Goal: Transaction & Acquisition: Obtain resource

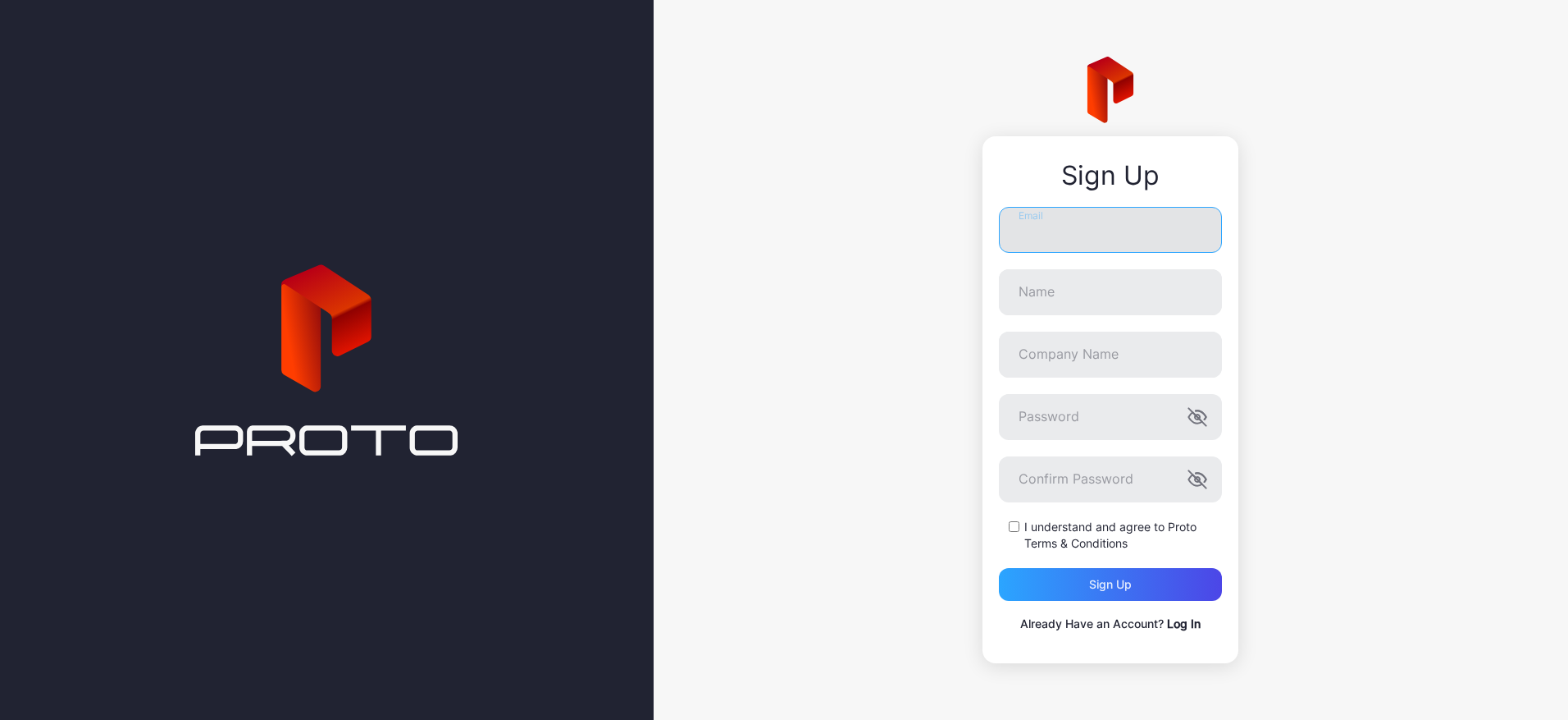
click at [1035, 234] on input "Email" at bounding box center [1110, 229] width 223 height 46
click at [999, 567] on button "Sign up" at bounding box center [1110, 583] width 223 height 33
type input "**********"
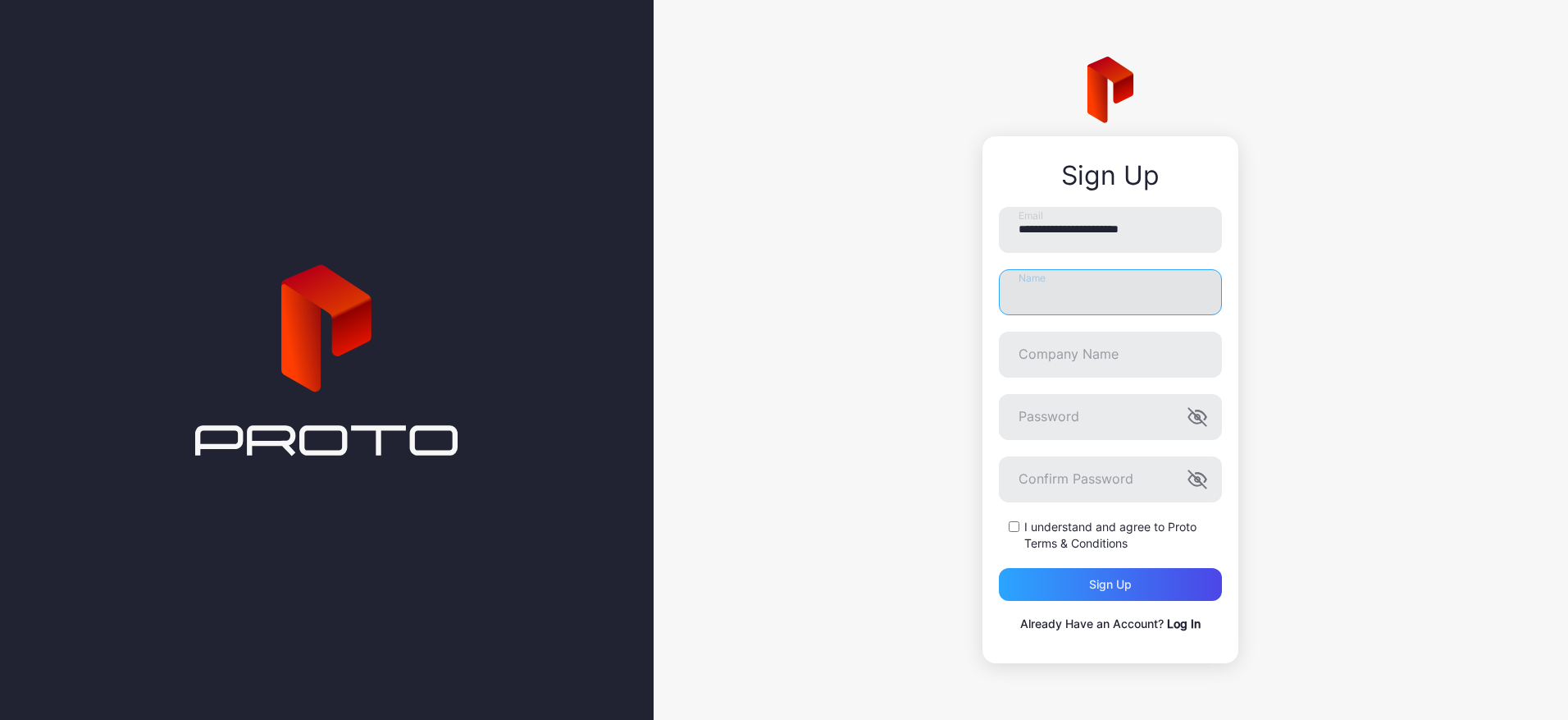
click at [1075, 286] on input "Name" at bounding box center [1110, 292] width 223 height 46
type input "**********"
click at [1064, 363] on input "Company Name" at bounding box center [1110, 354] width 223 height 46
type input "*"
type input "**********"
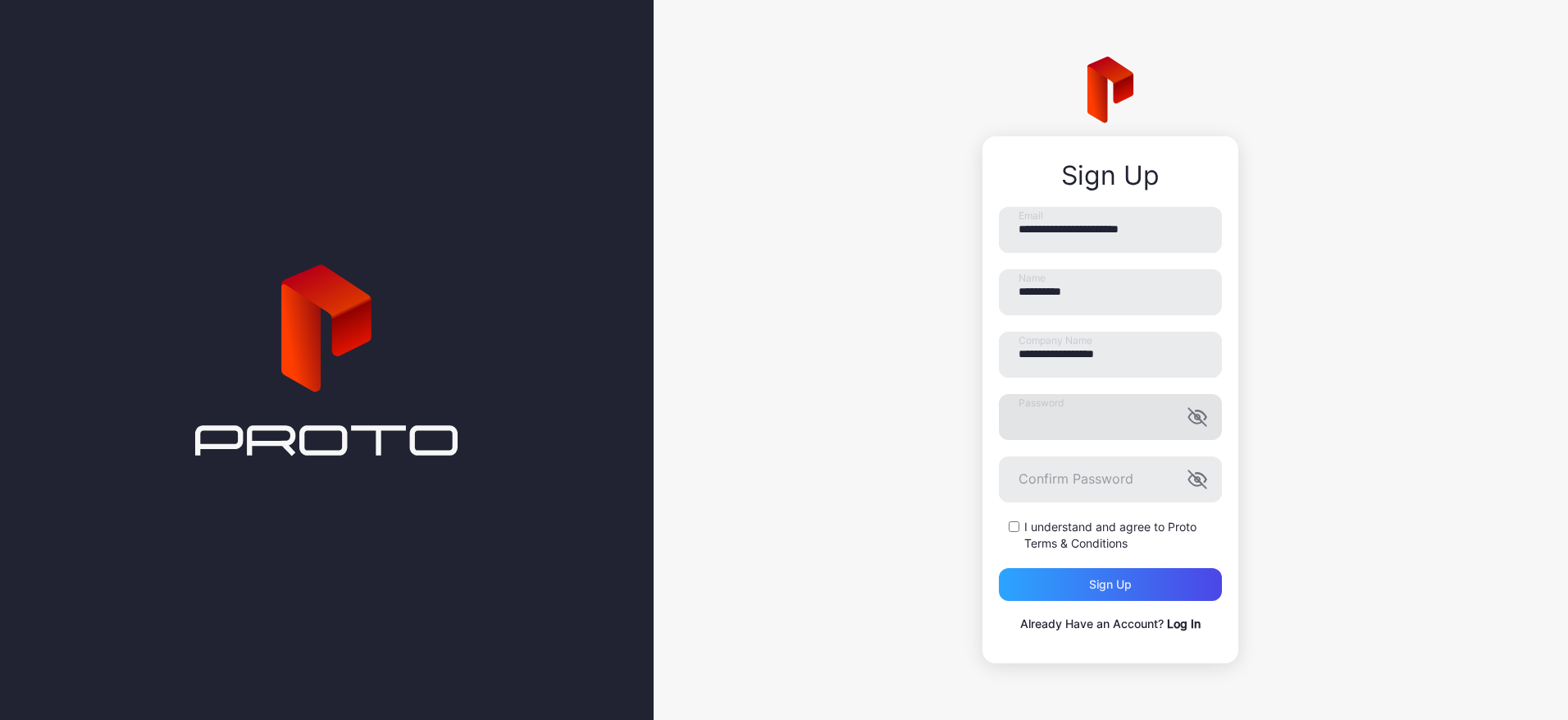
click at [1196, 416] on label "Password" at bounding box center [1110, 417] width 223 height 46
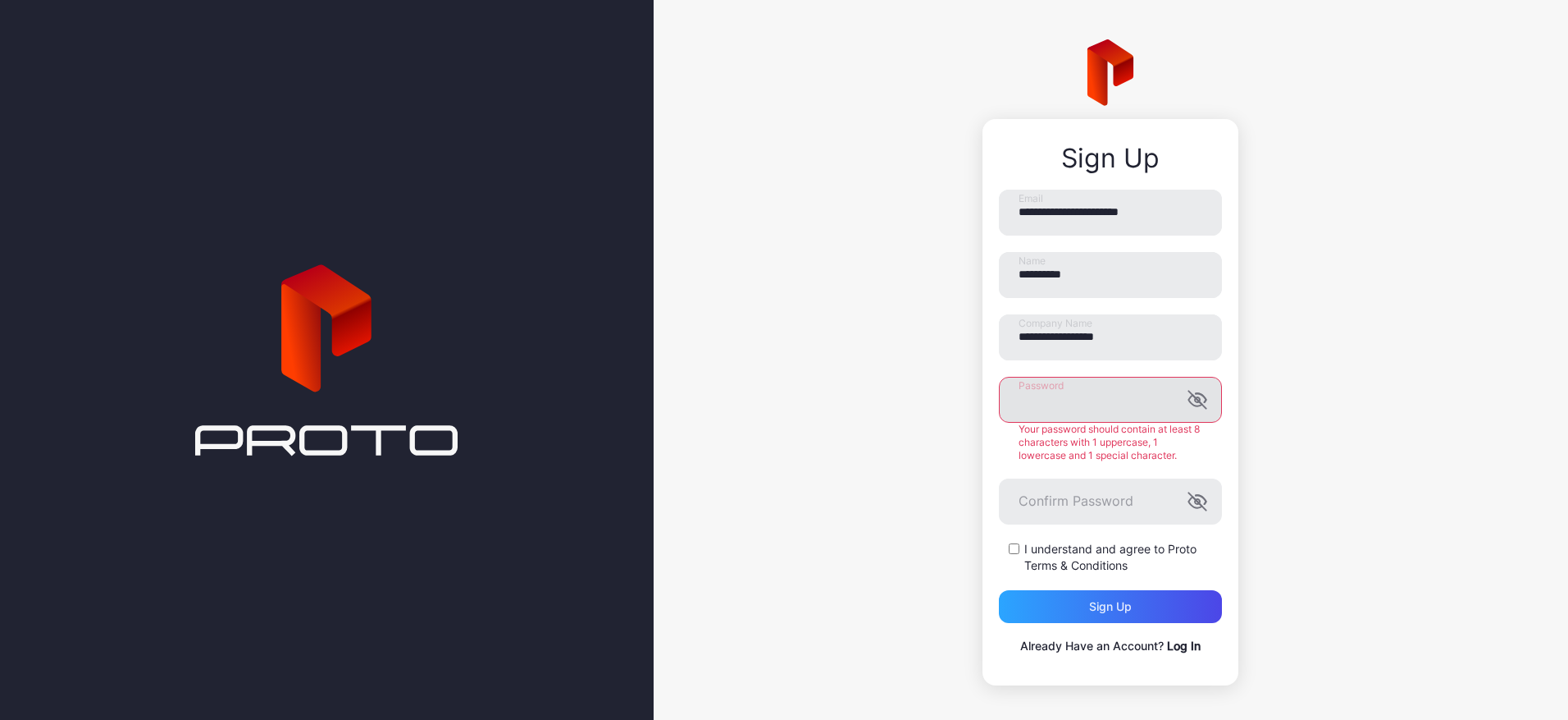
click at [1196, 398] on icon "button" at bounding box center [1197, 399] width 3 height 4
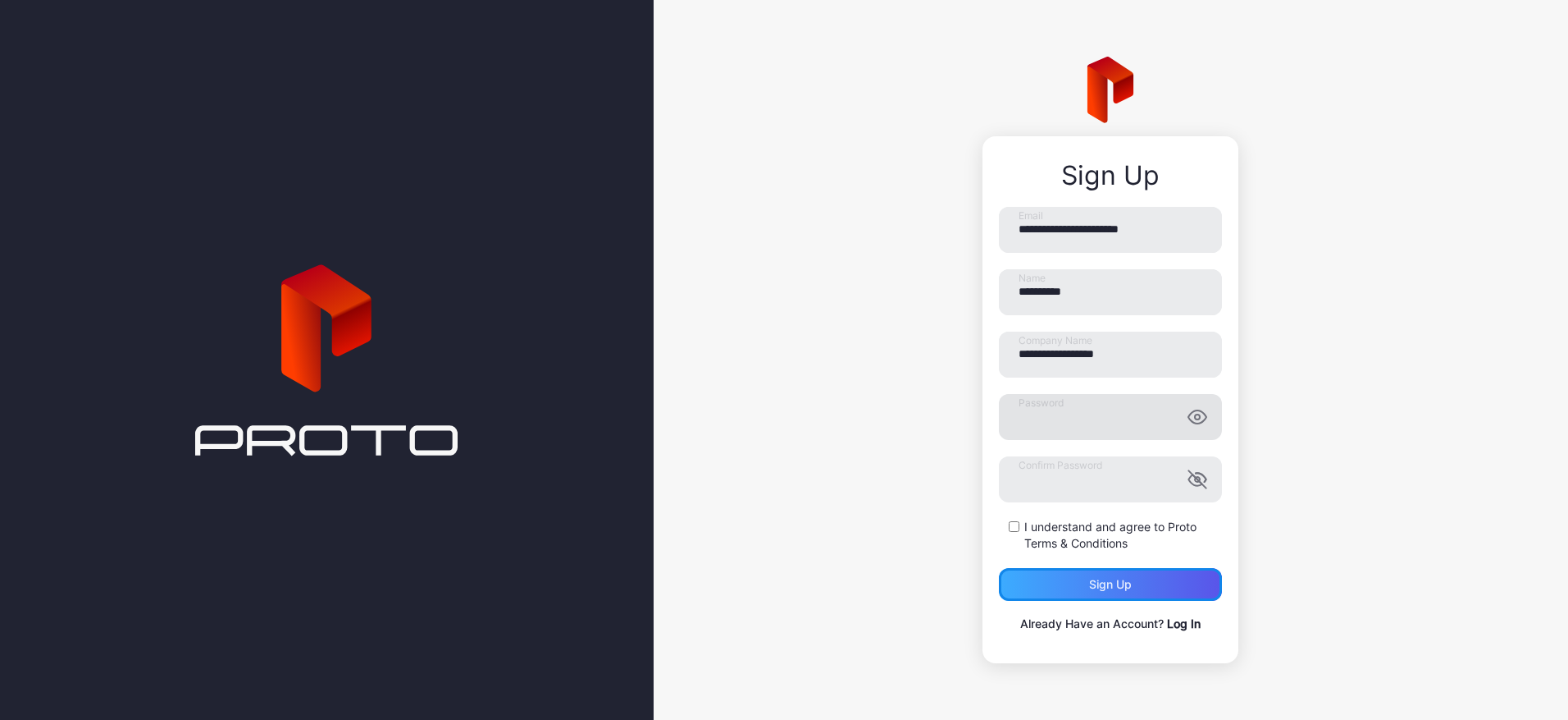
click at [1112, 594] on div "Sign up" at bounding box center [1110, 583] width 223 height 33
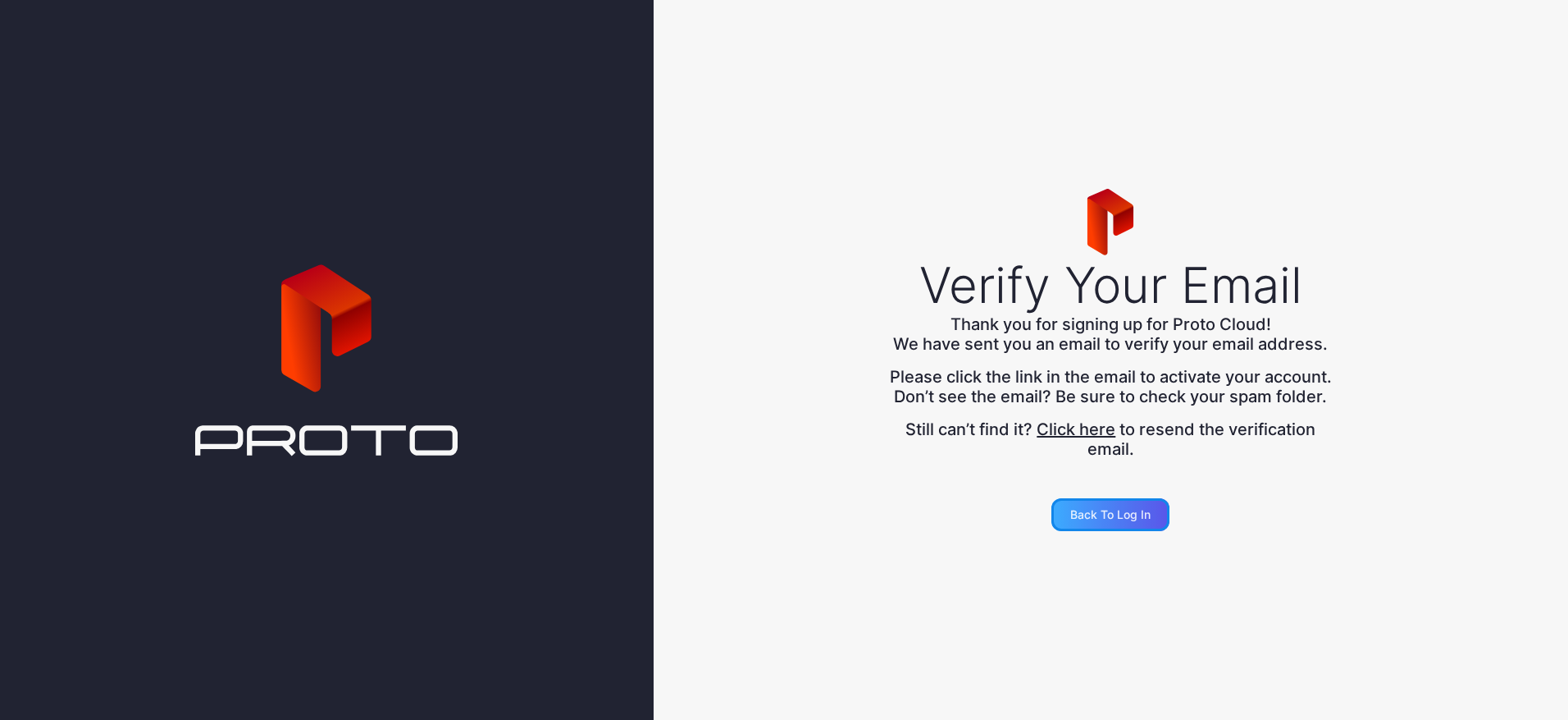
click at [1099, 521] on div "Back to Log in" at bounding box center [1110, 514] width 80 height 13
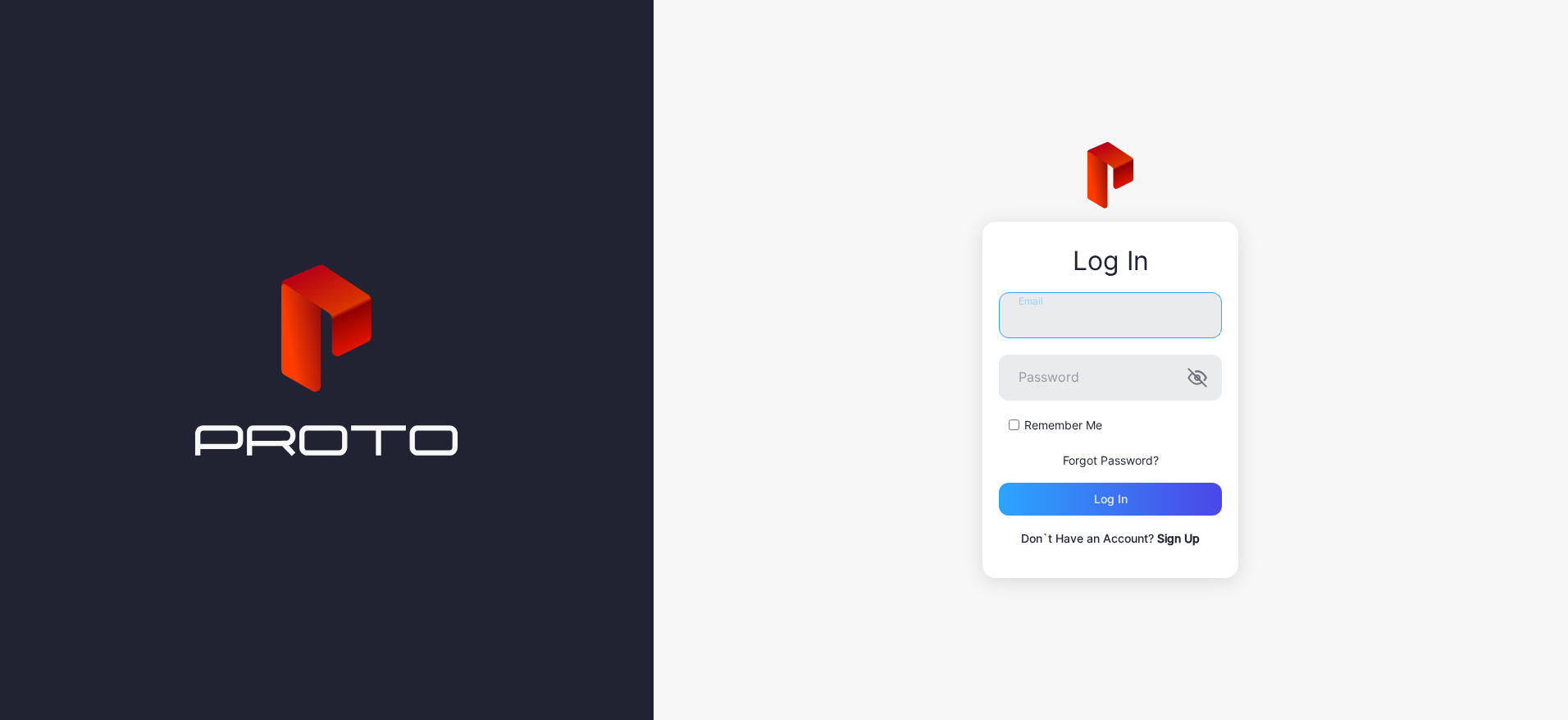
type input "**********"
click at [1102, 500] on div "Log in" at bounding box center [1111, 498] width 34 height 13
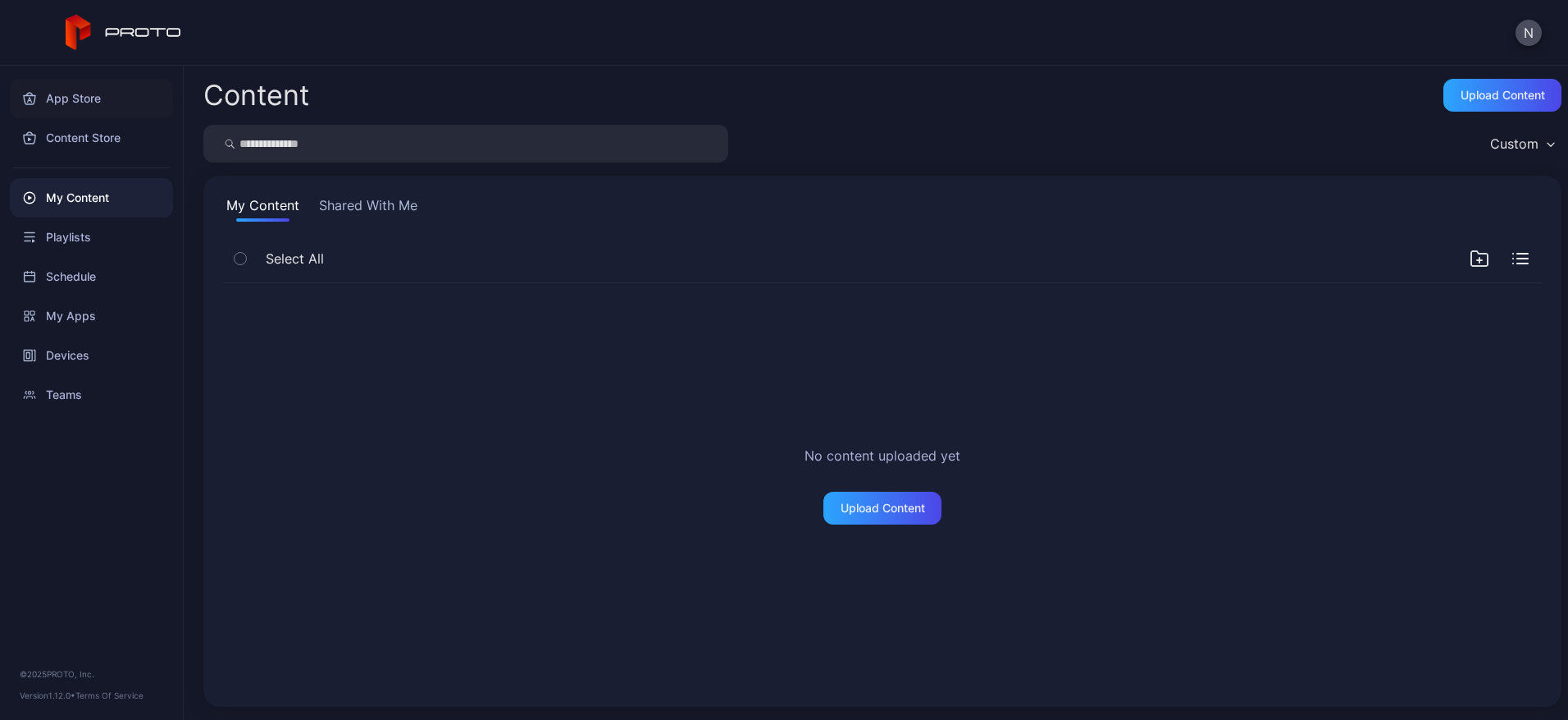
click at [67, 101] on div "App Store" at bounding box center [91, 98] width 164 height 40
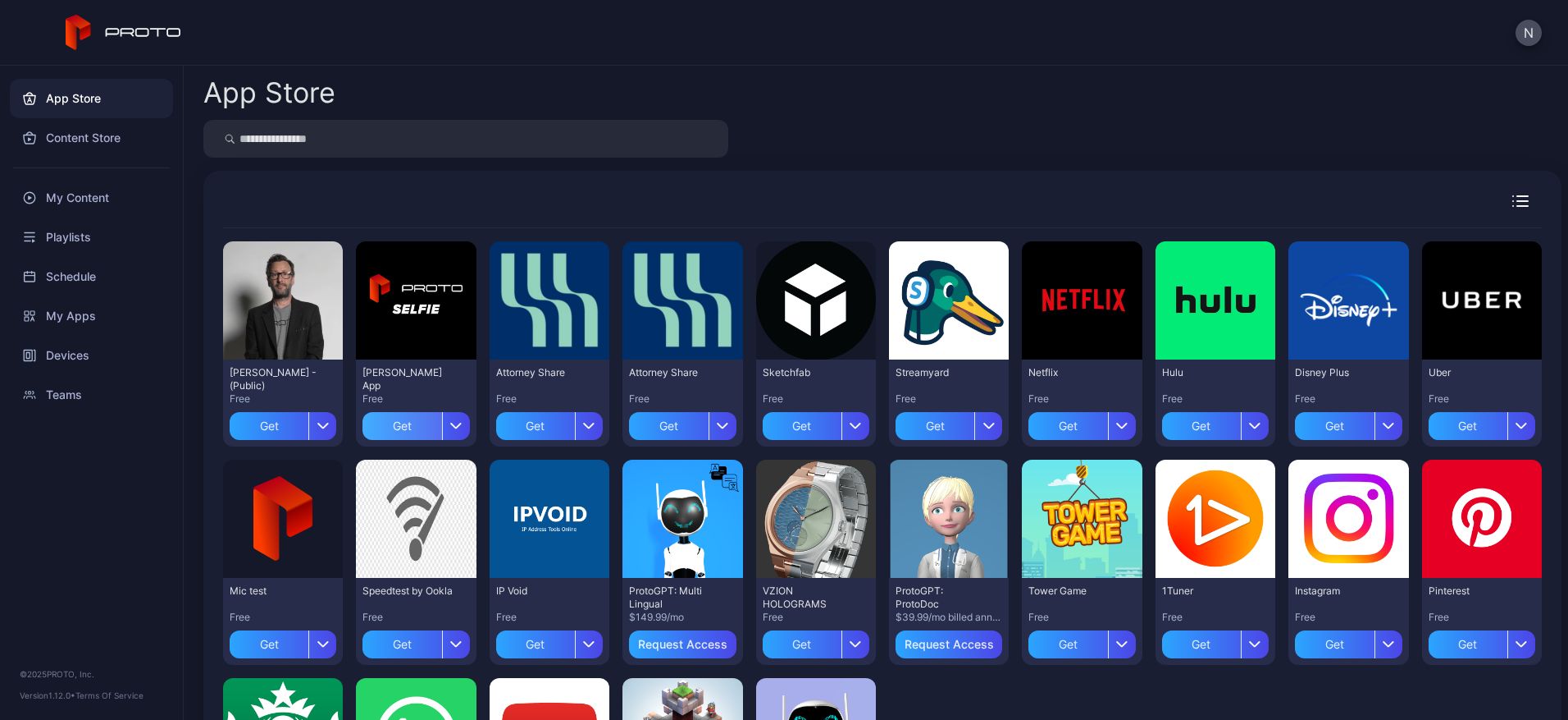
click at [397, 422] on div "Get" at bounding box center [401, 425] width 78 height 28
click at [270, 424] on div "Get" at bounding box center [269, 425] width 78 height 28
click at [587, 420] on div "button" at bounding box center [589, 425] width 28 height 28
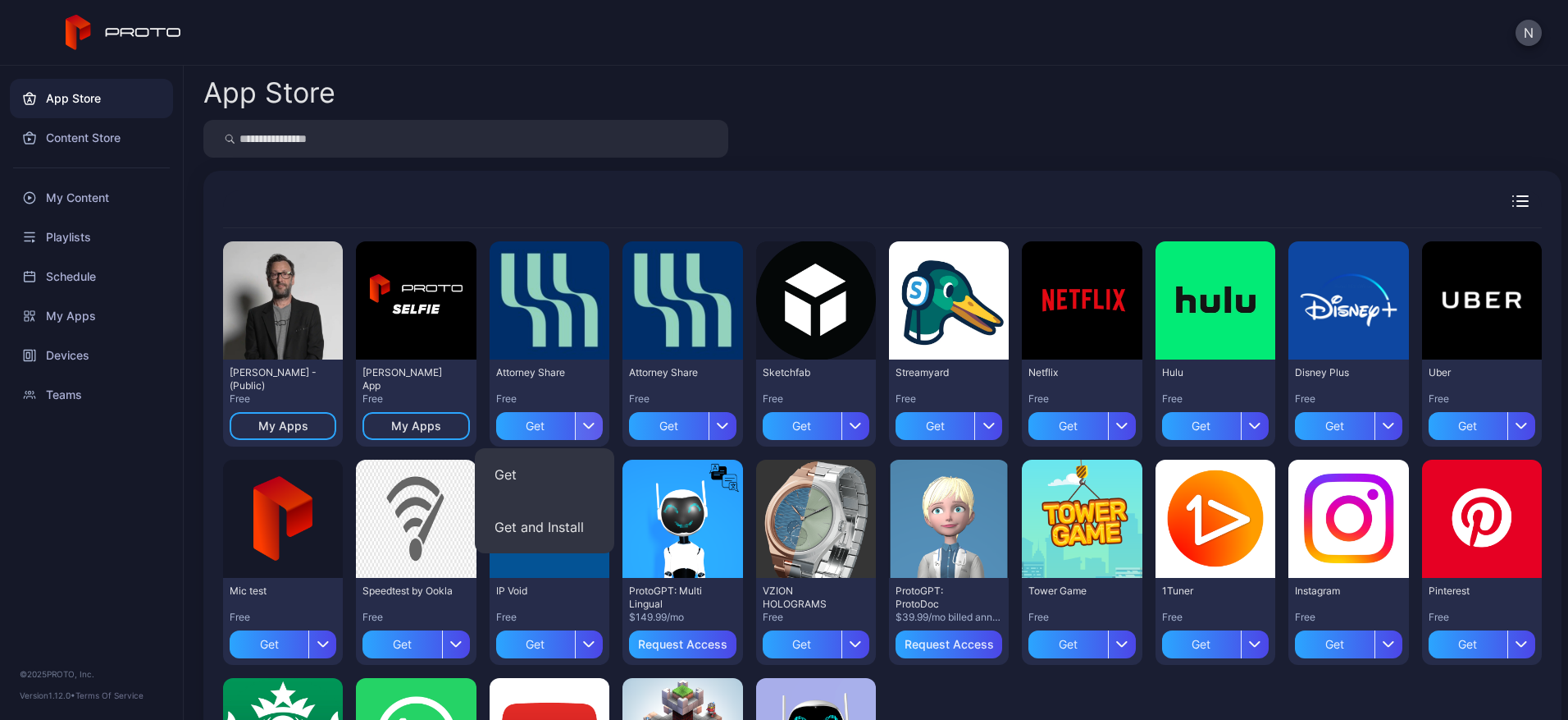
click at [586, 420] on div "button" at bounding box center [589, 425] width 28 height 28
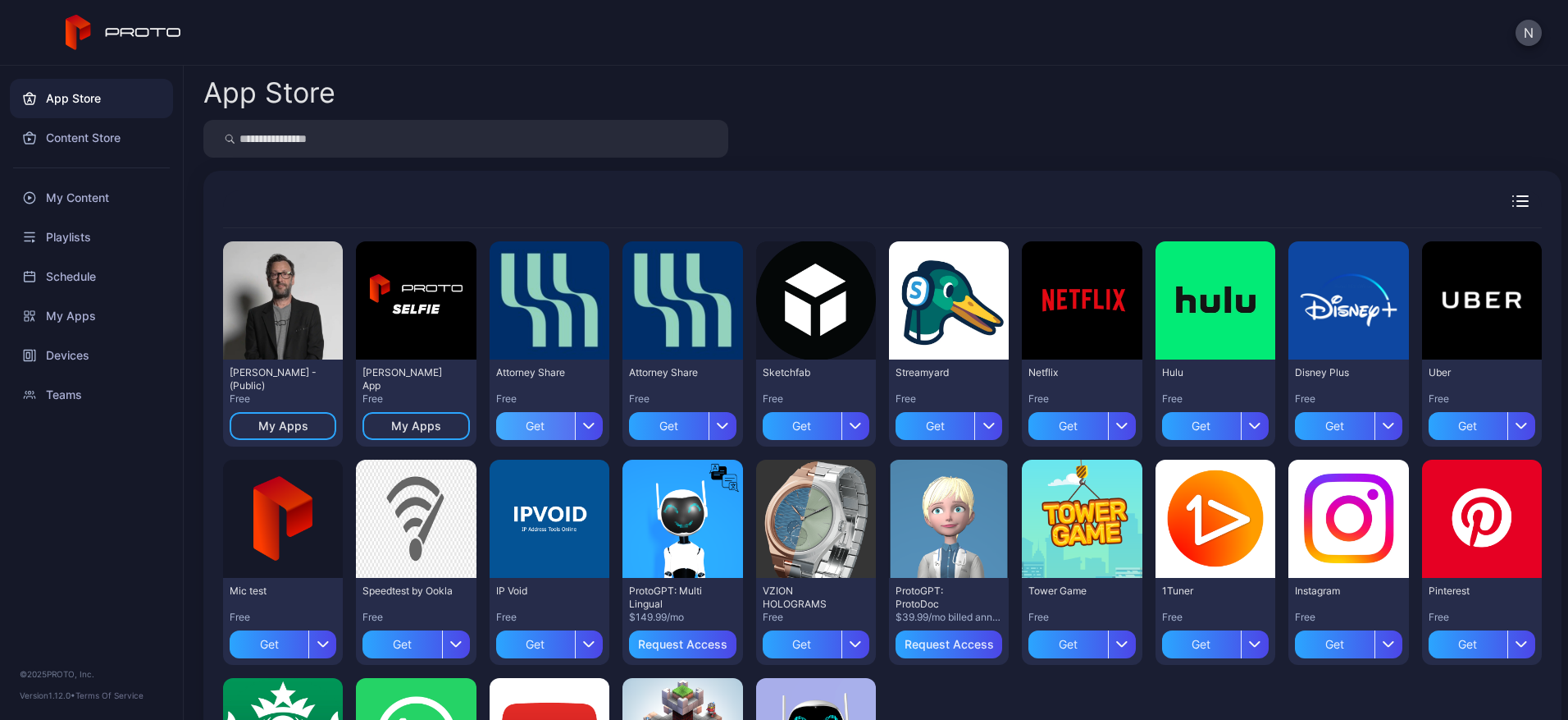
click at [534, 423] on div "Get" at bounding box center [535, 425] width 78 height 28
click at [640, 419] on div "Get" at bounding box center [668, 425] width 78 height 28
click at [382, 328] on div "Preview" at bounding box center [415, 300] width 120 height 118
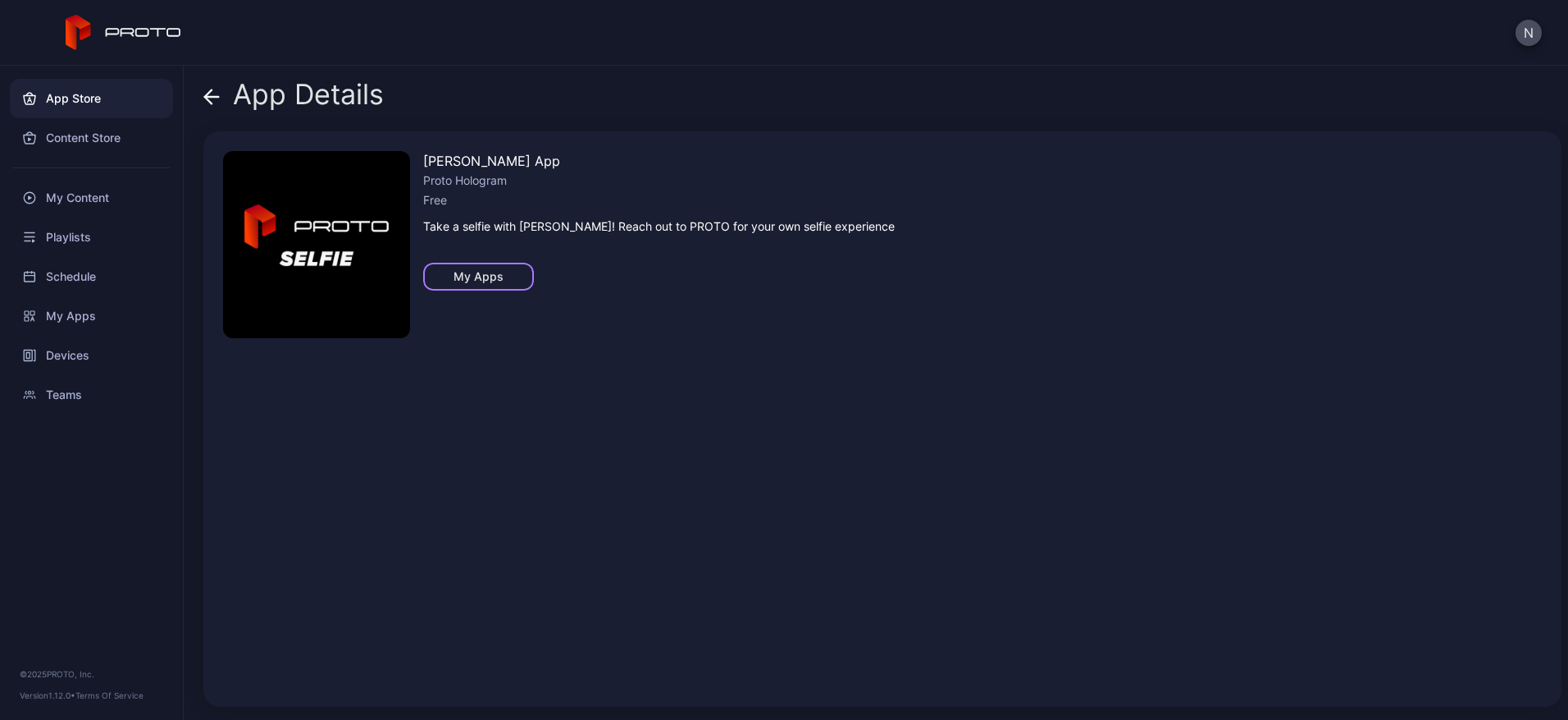
click at [463, 272] on div "My Apps" at bounding box center [478, 276] width 50 height 13
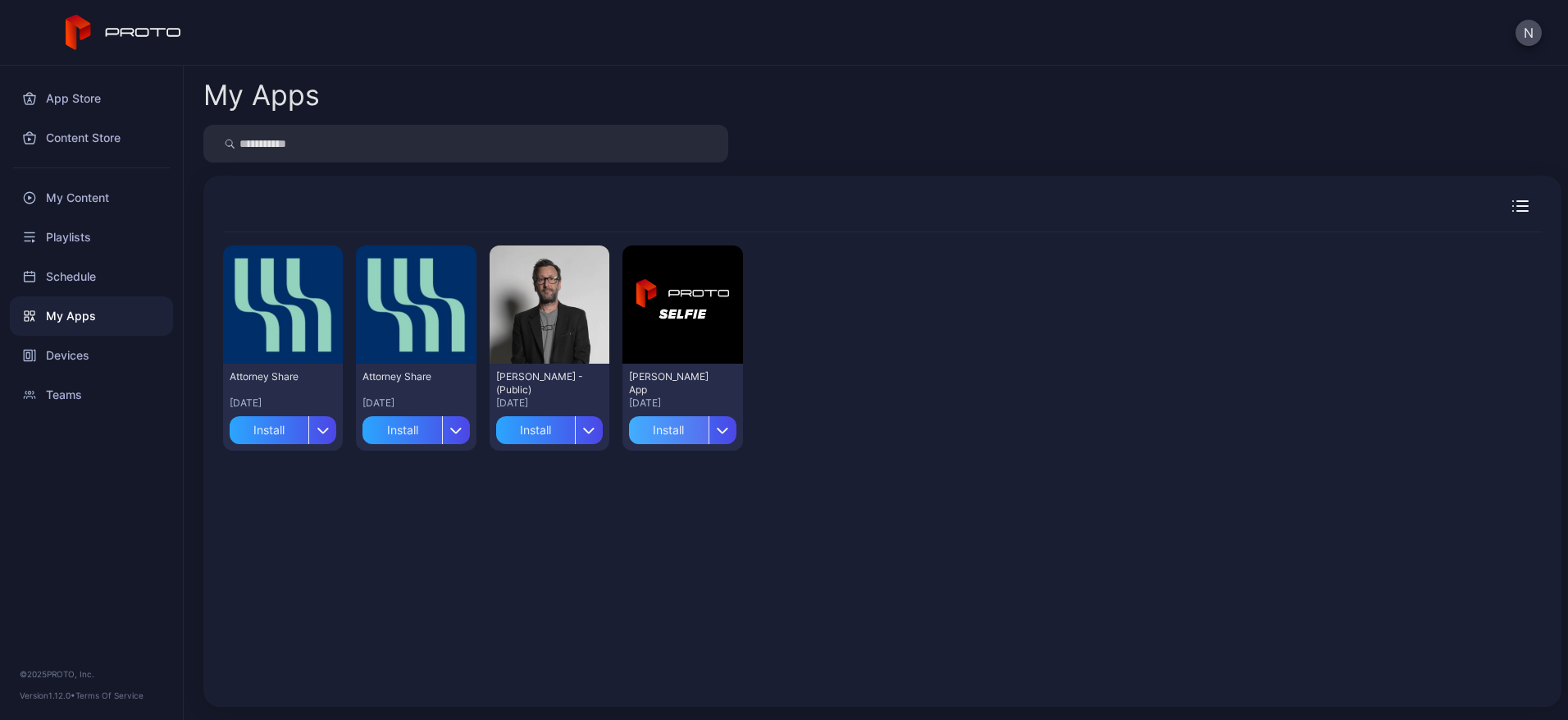
click at [661, 429] on div "Install" at bounding box center [668, 429] width 78 height 28
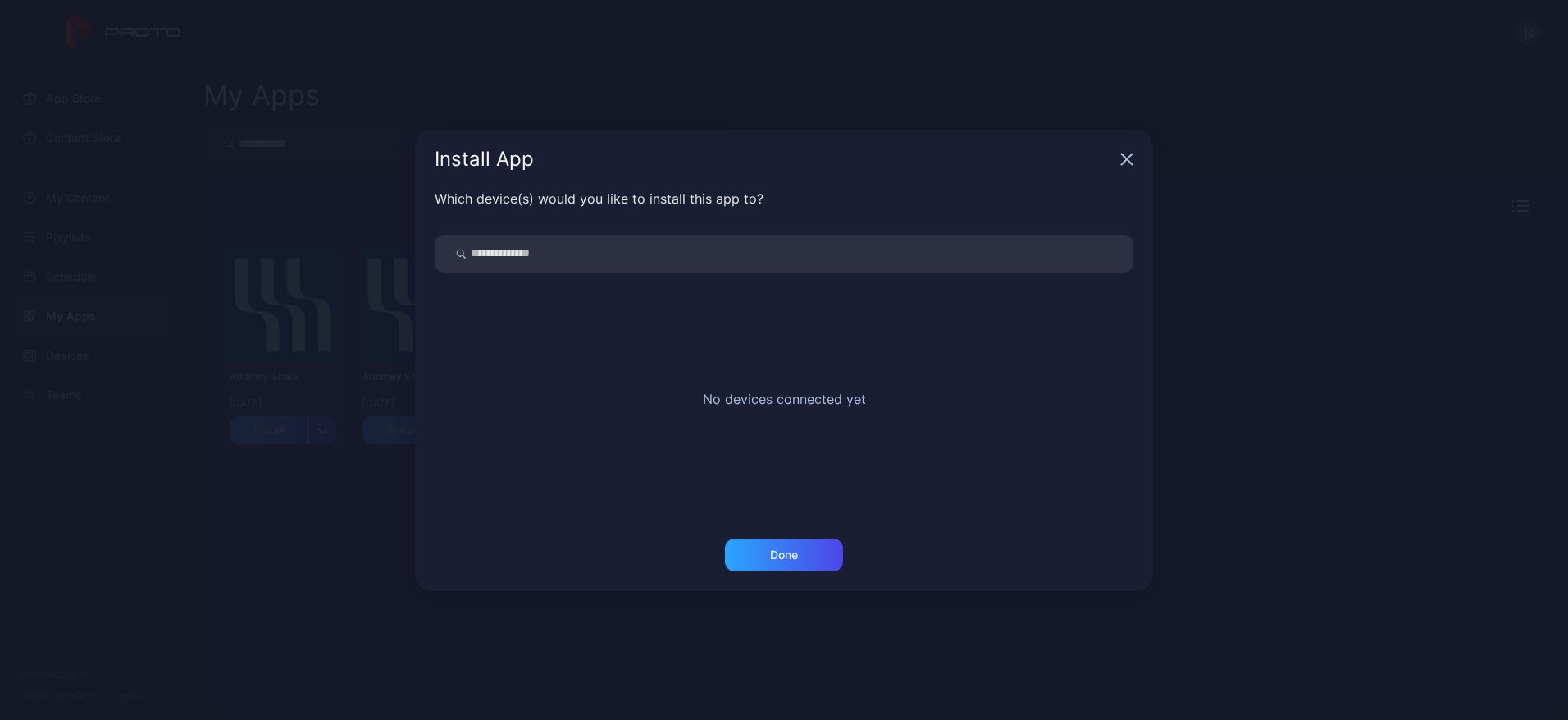
click at [1127, 159] on icon "button" at bounding box center [1126, 159] width 13 height 13
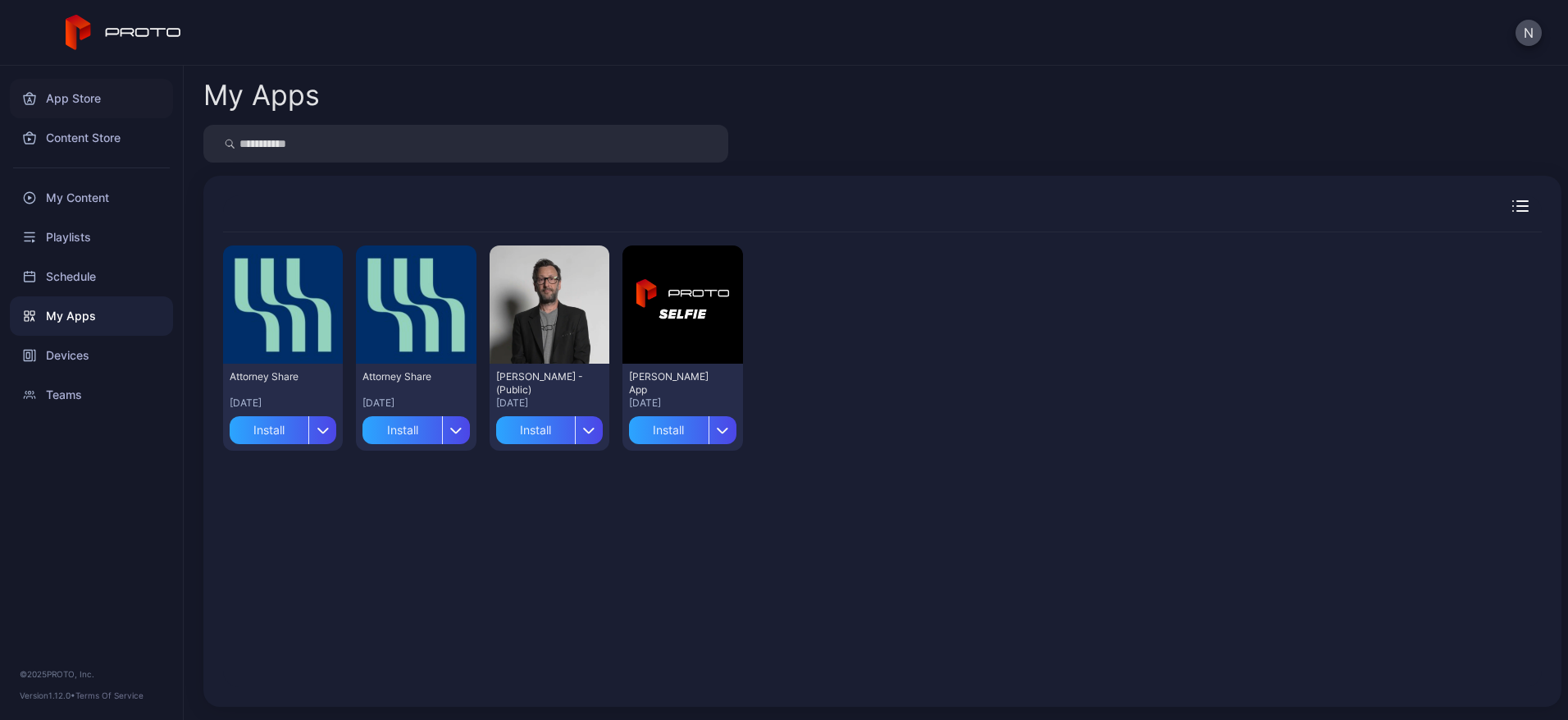
click at [73, 102] on div "App Store" at bounding box center [91, 98] width 164 height 40
